Goal: Navigation & Orientation: Understand site structure

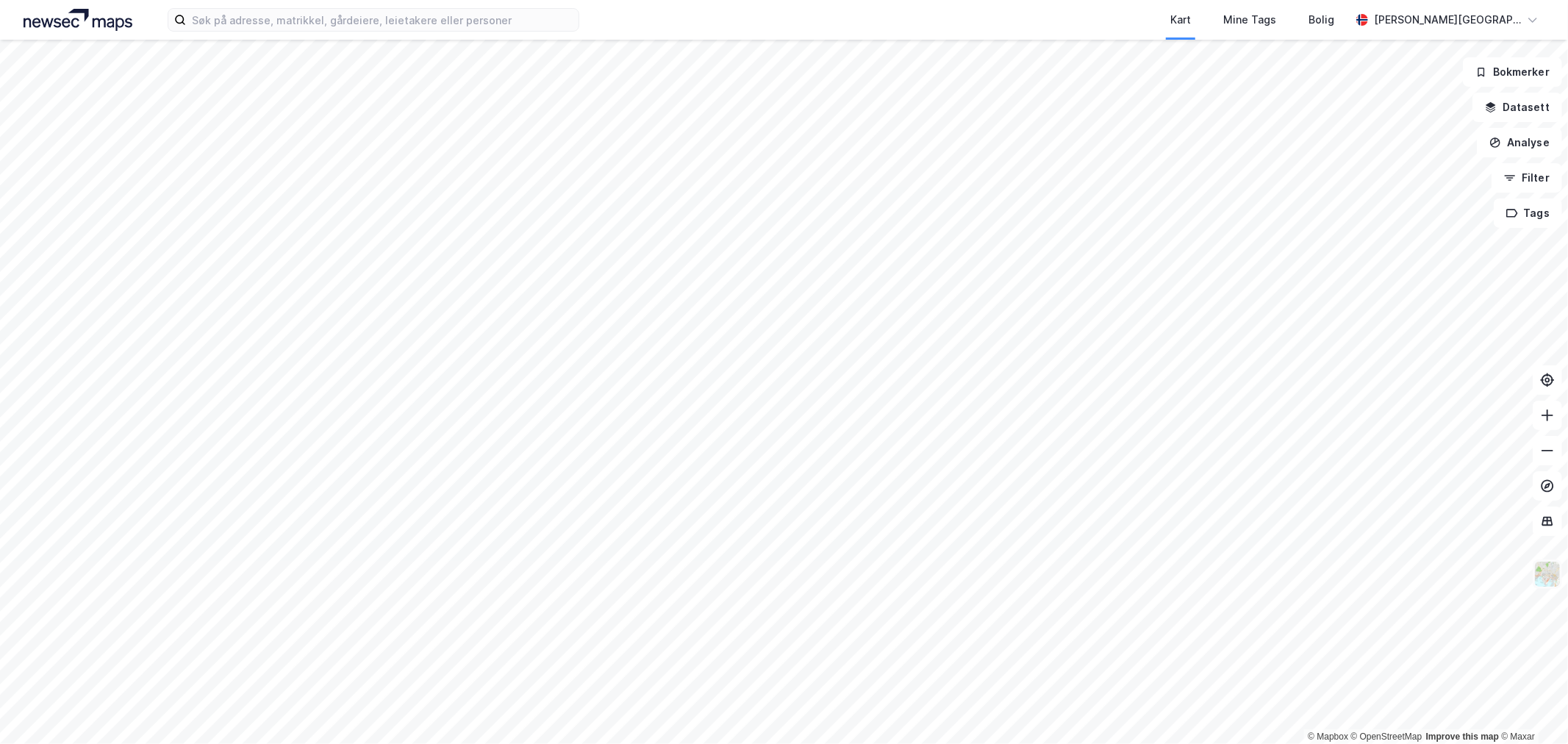
click at [1554, 578] on img at bounding box center [1547, 574] width 28 height 28
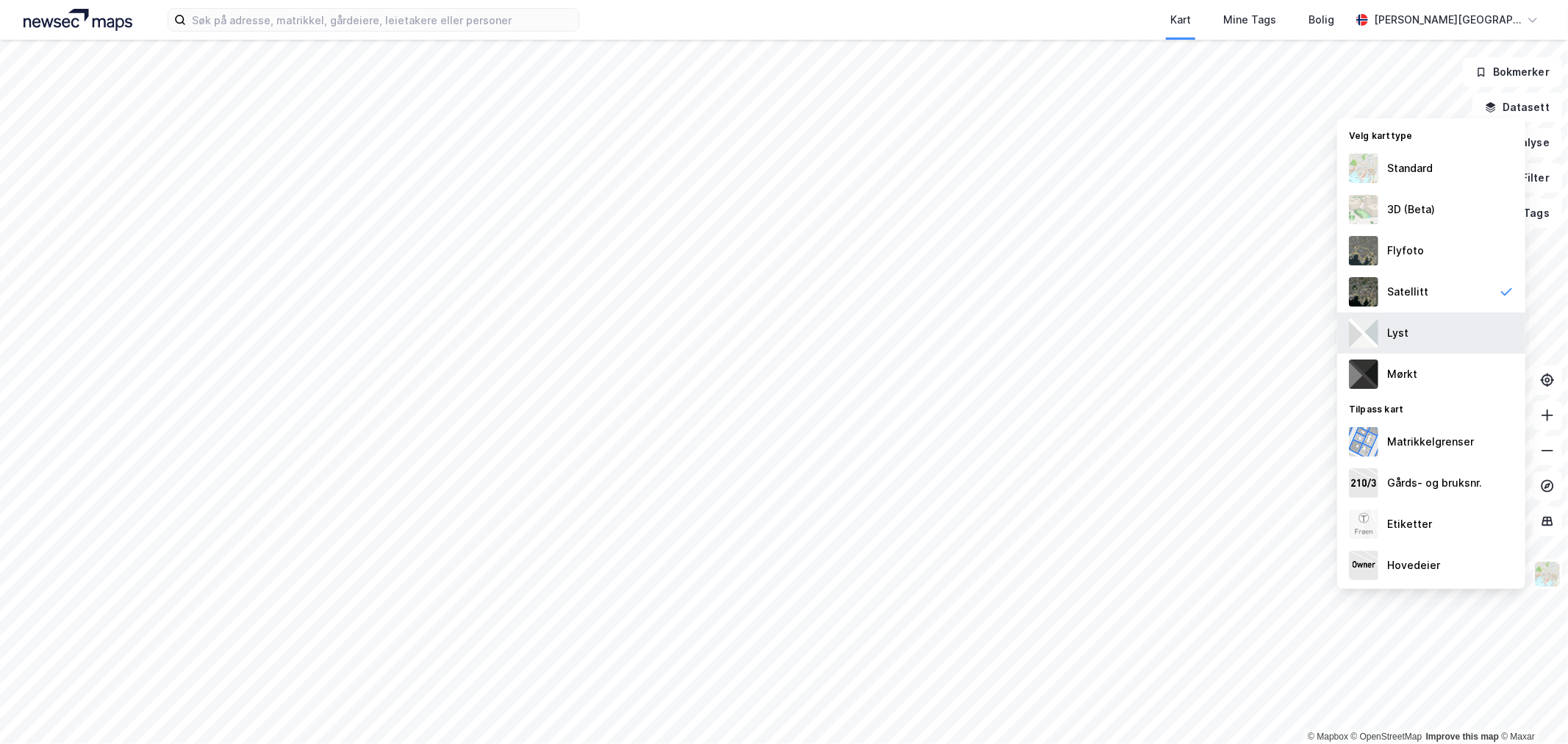
click at [1430, 331] on div "Lyst" at bounding box center [1431, 333] width 188 height 41
click at [1420, 379] on div "Mørkt" at bounding box center [1431, 375] width 188 height 41
click at [1420, 333] on div "Lyst" at bounding box center [1431, 333] width 188 height 41
click at [1414, 298] on div "Satellitt" at bounding box center [1408, 292] width 41 height 18
click at [1411, 256] on div "Flyfoto" at bounding box center [1406, 250] width 37 height 18
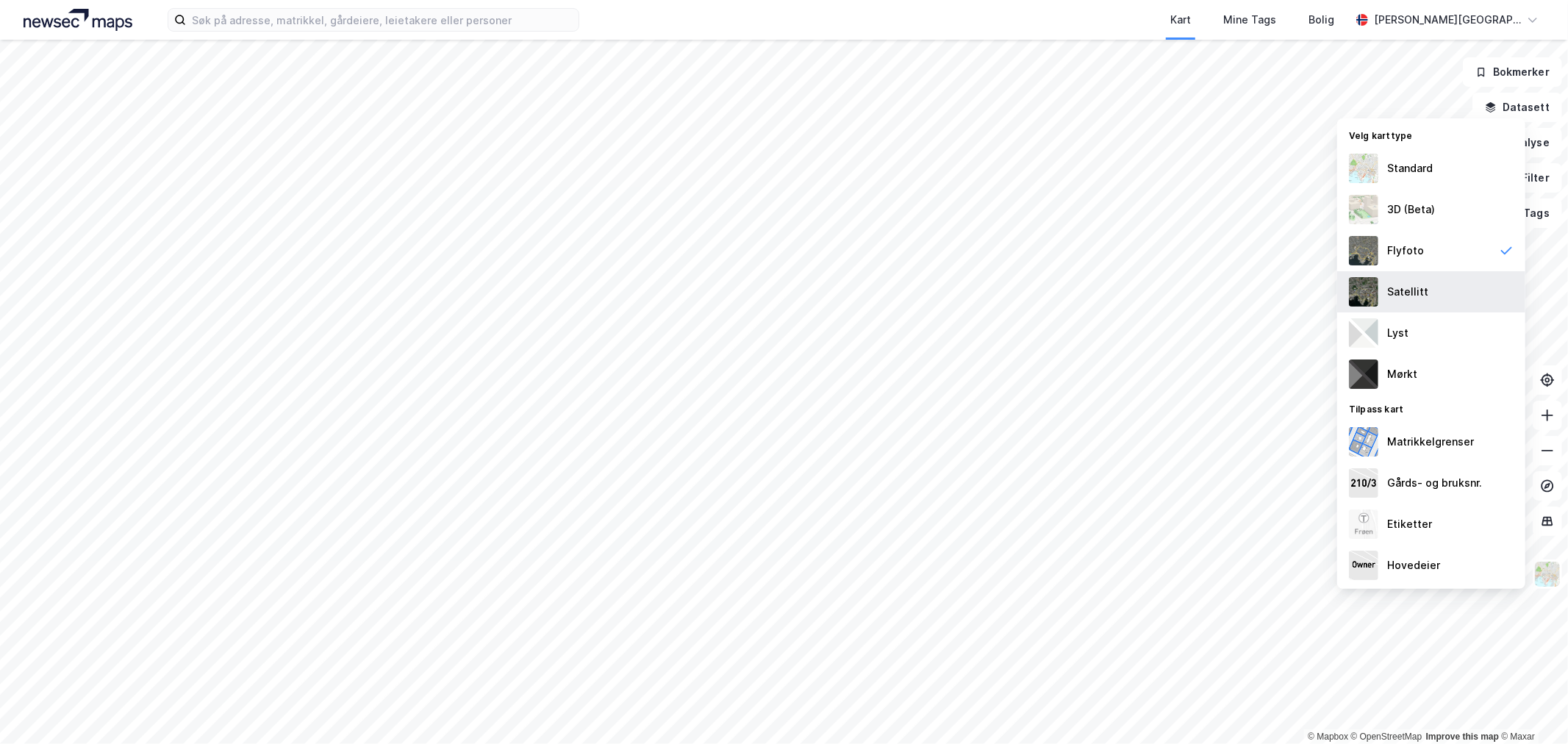
click at [1410, 283] on div "Satellitt" at bounding box center [1408, 292] width 41 height 18
